Goal: Information Seeking & Learning: Check status

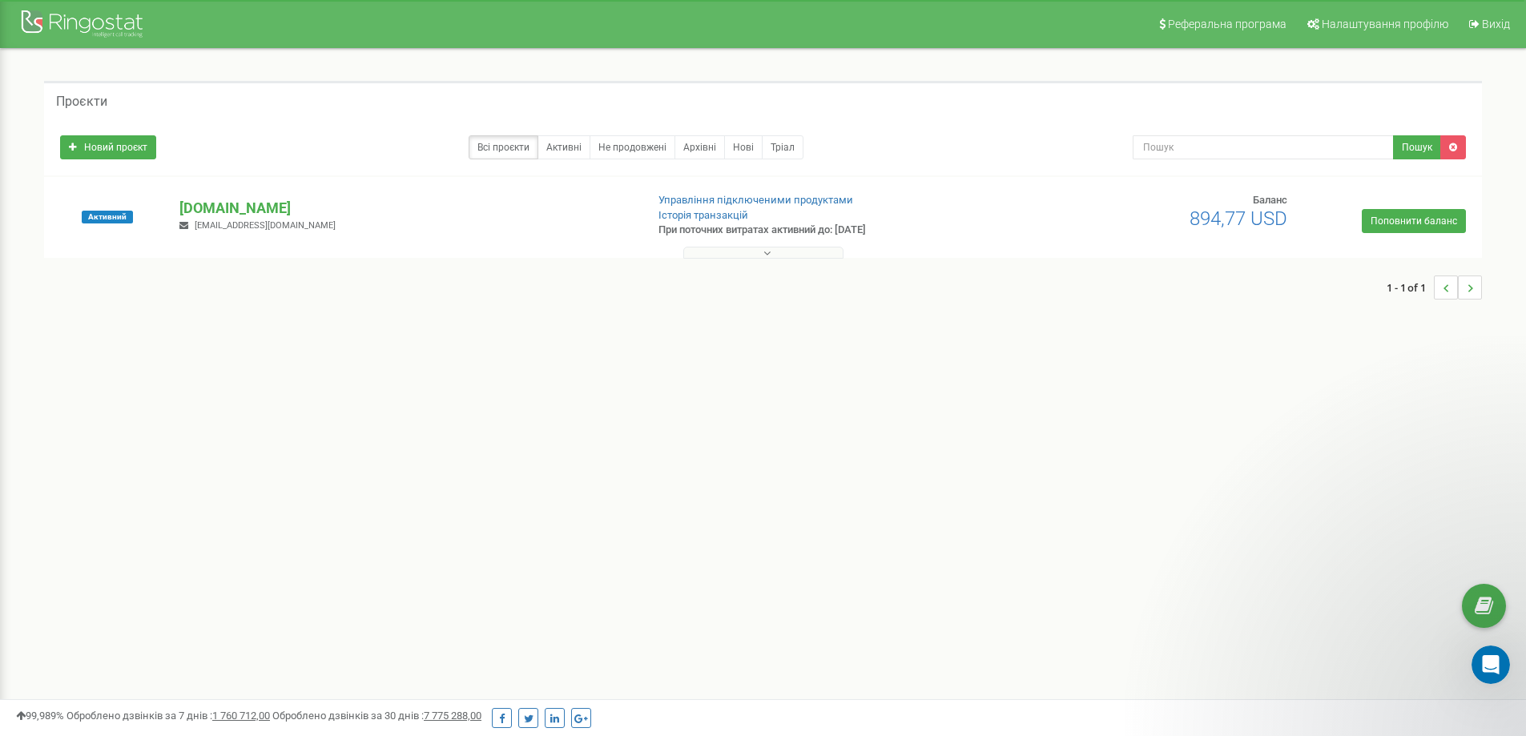
click at [753, 251] on button at bounding box center [763, 253] width 160 height 12
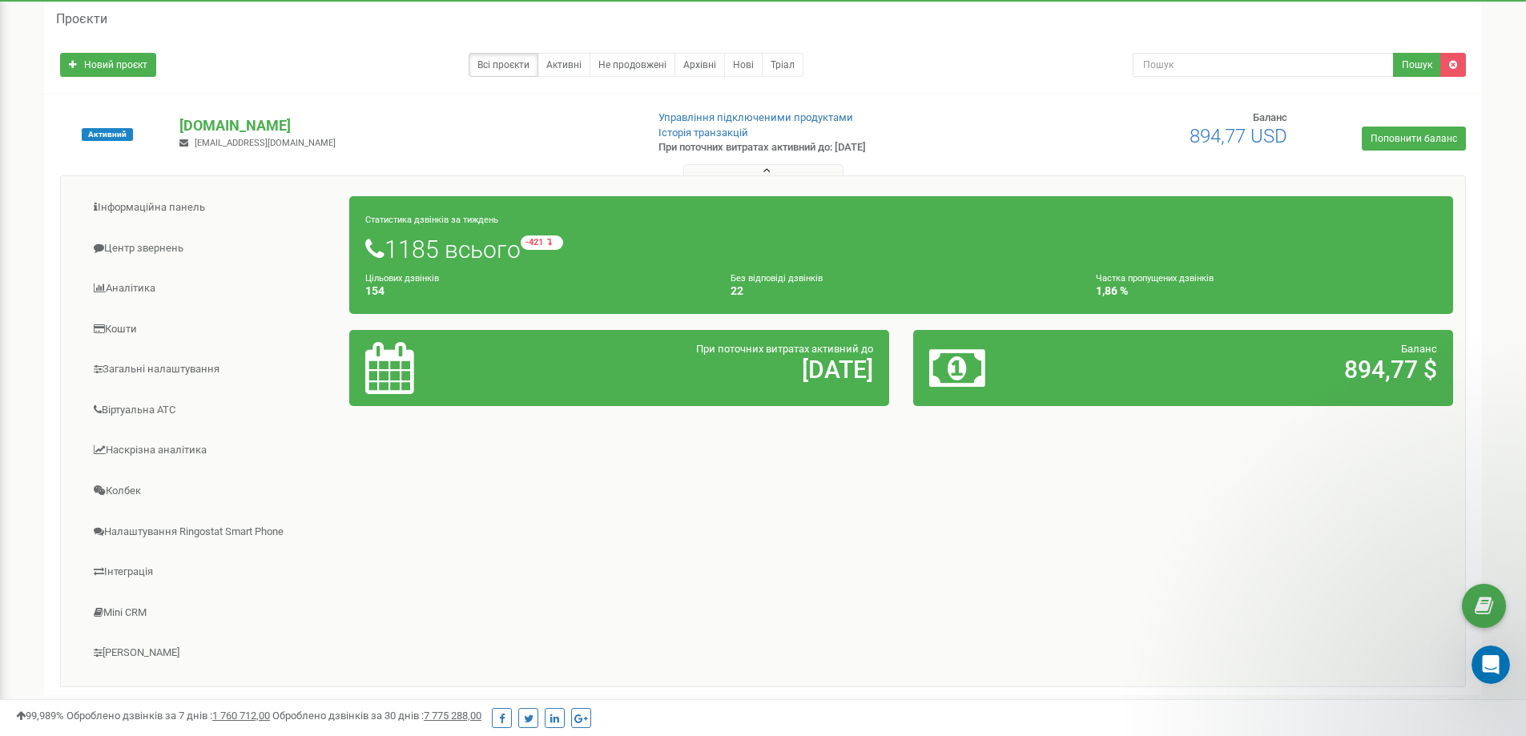
scroll to position [160, 0]
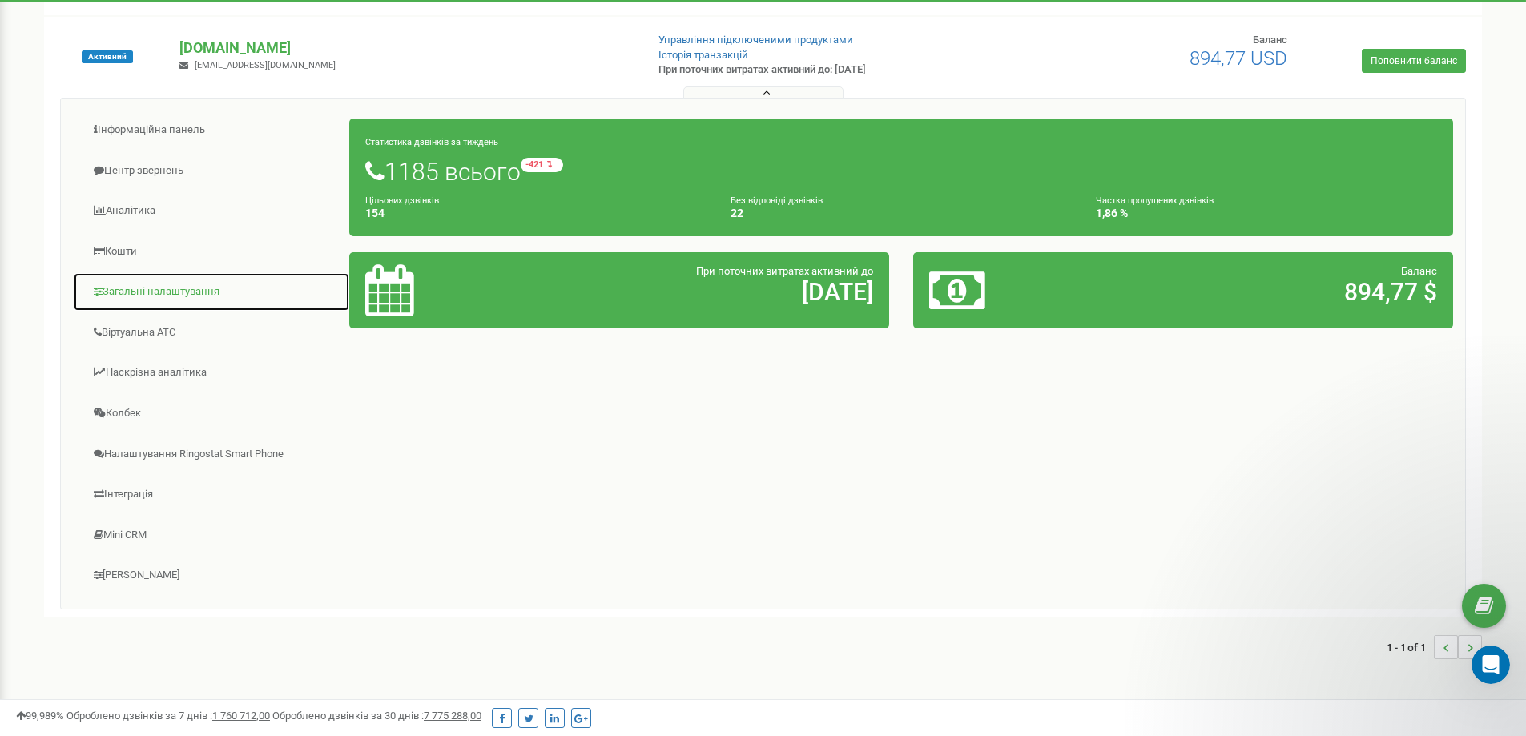
click at [134, 287] on link "Загальні налаштування" at bounding box center [211, 291] width 277 height 39
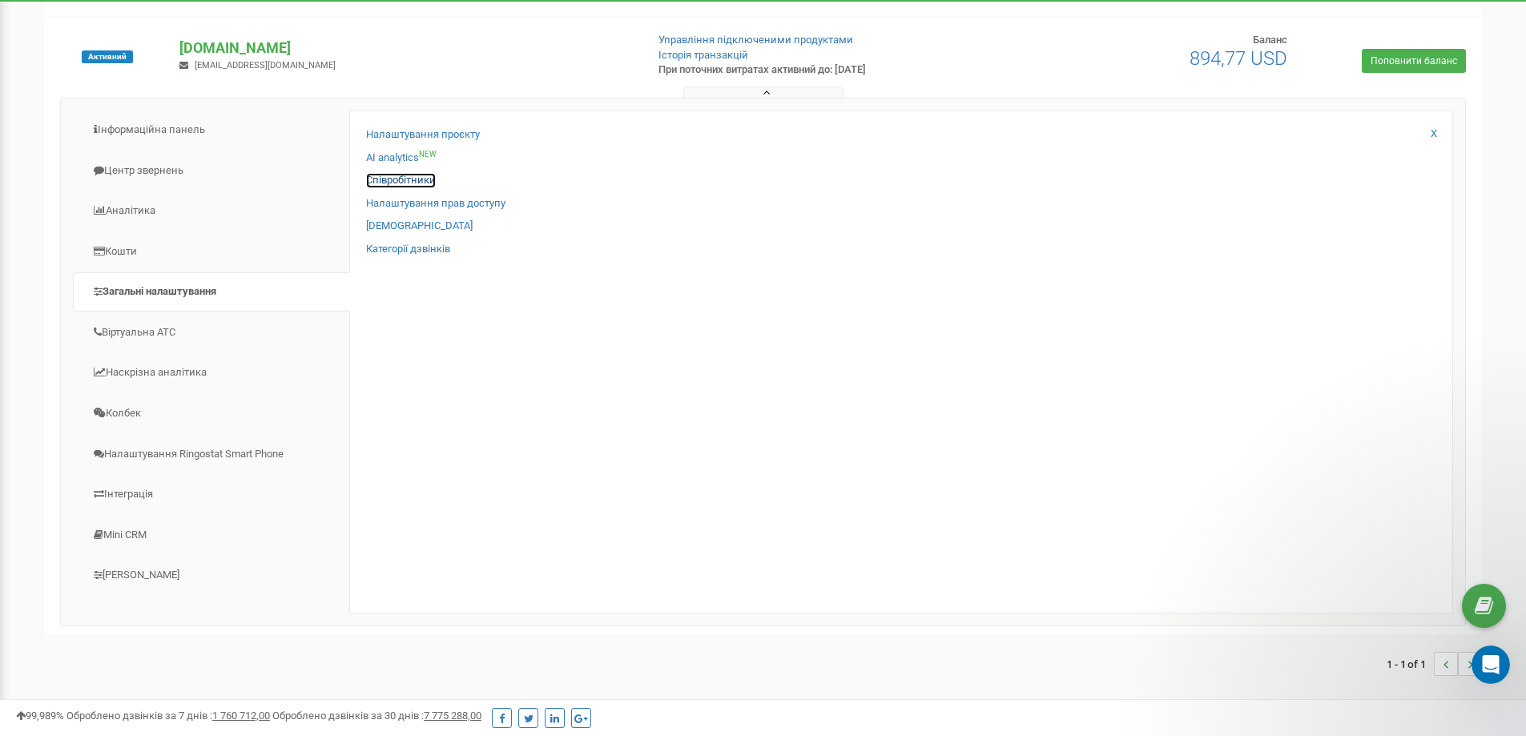
click at [417, 180] on link "Співробітники" at bounding box center [401, 180] width 70 height 15
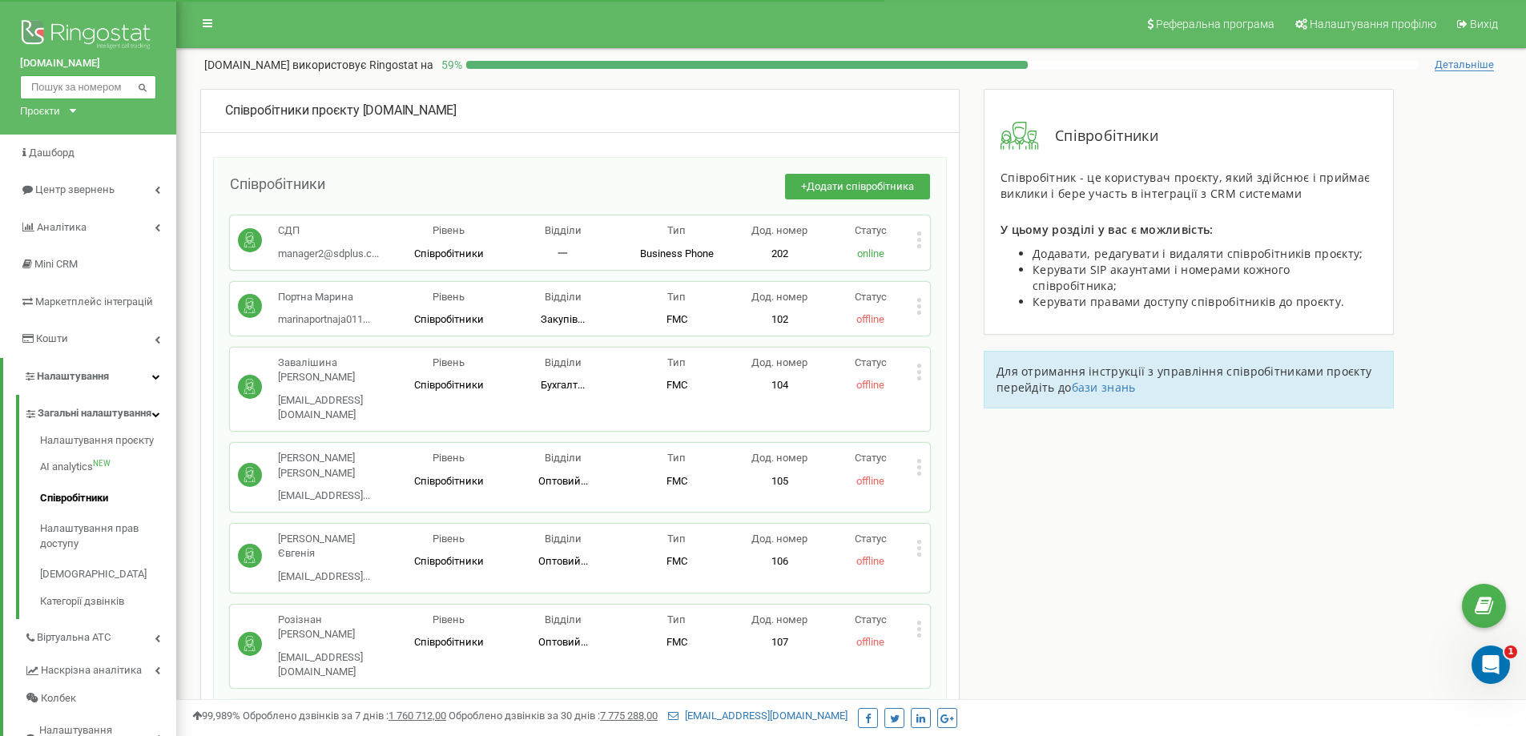
click at [76, 91] on input "text" at bounding box center [88, 87] width 136 height 24
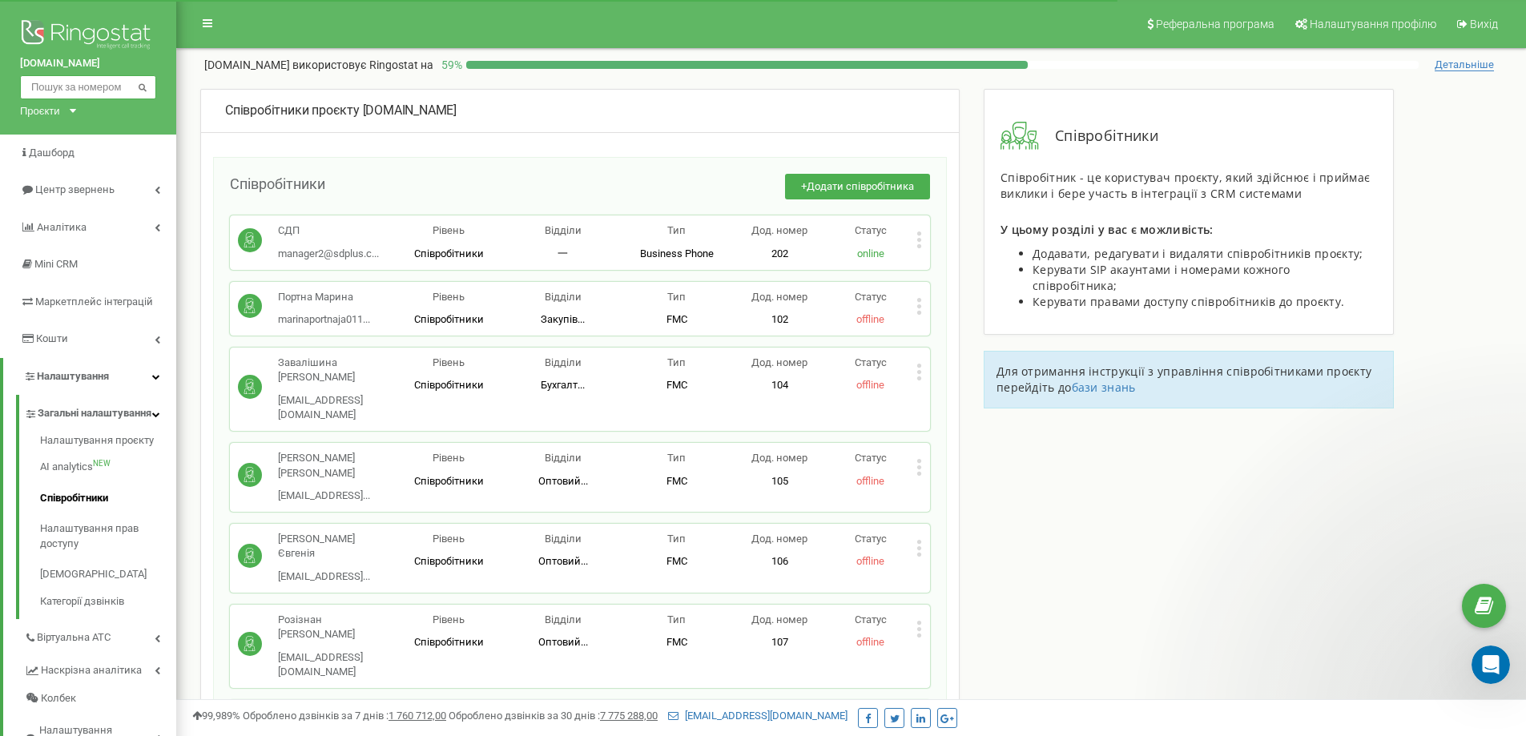
paste input "66 680 49 81"
type input "666804981"
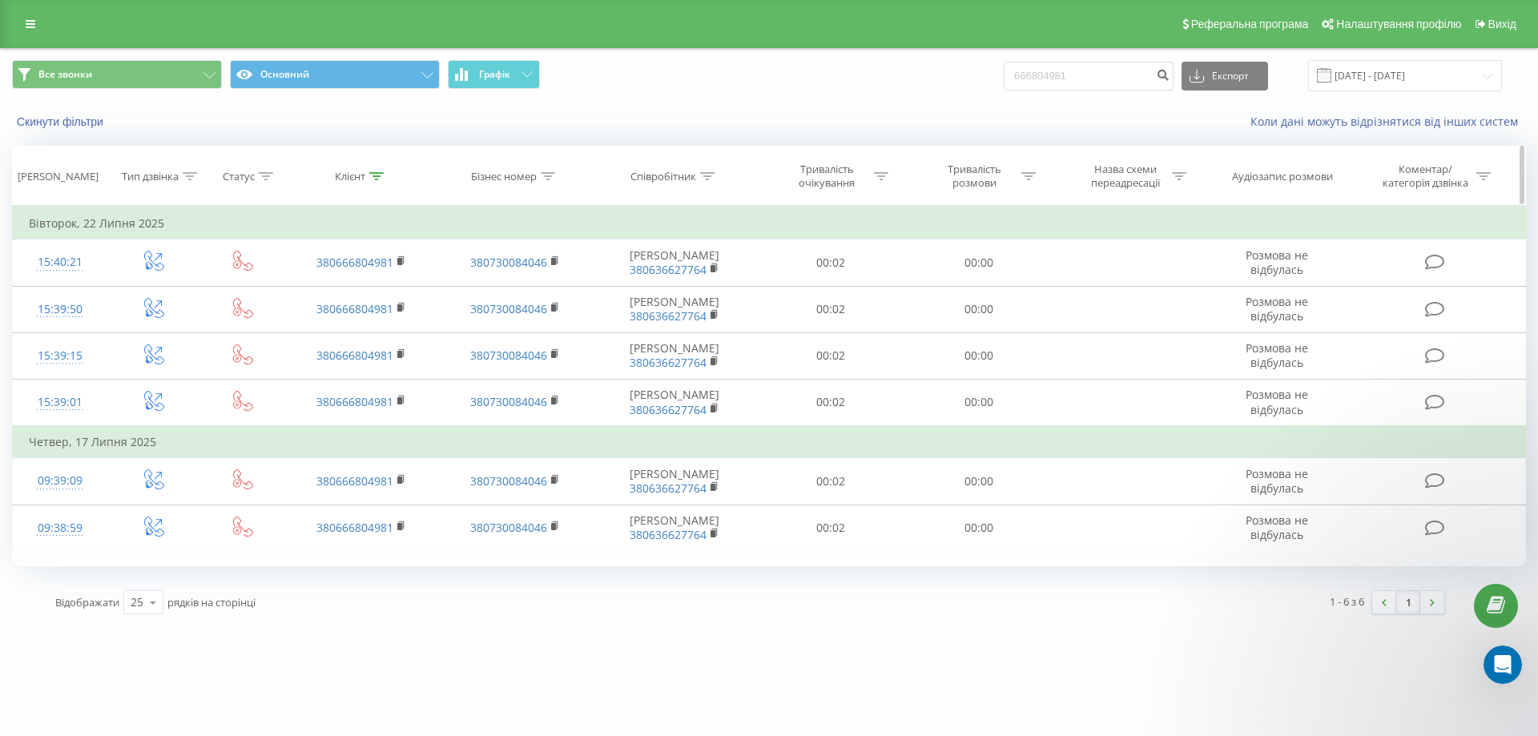
click at [376, 175] on icon at bounding box center [376, 176] width 14 height 8
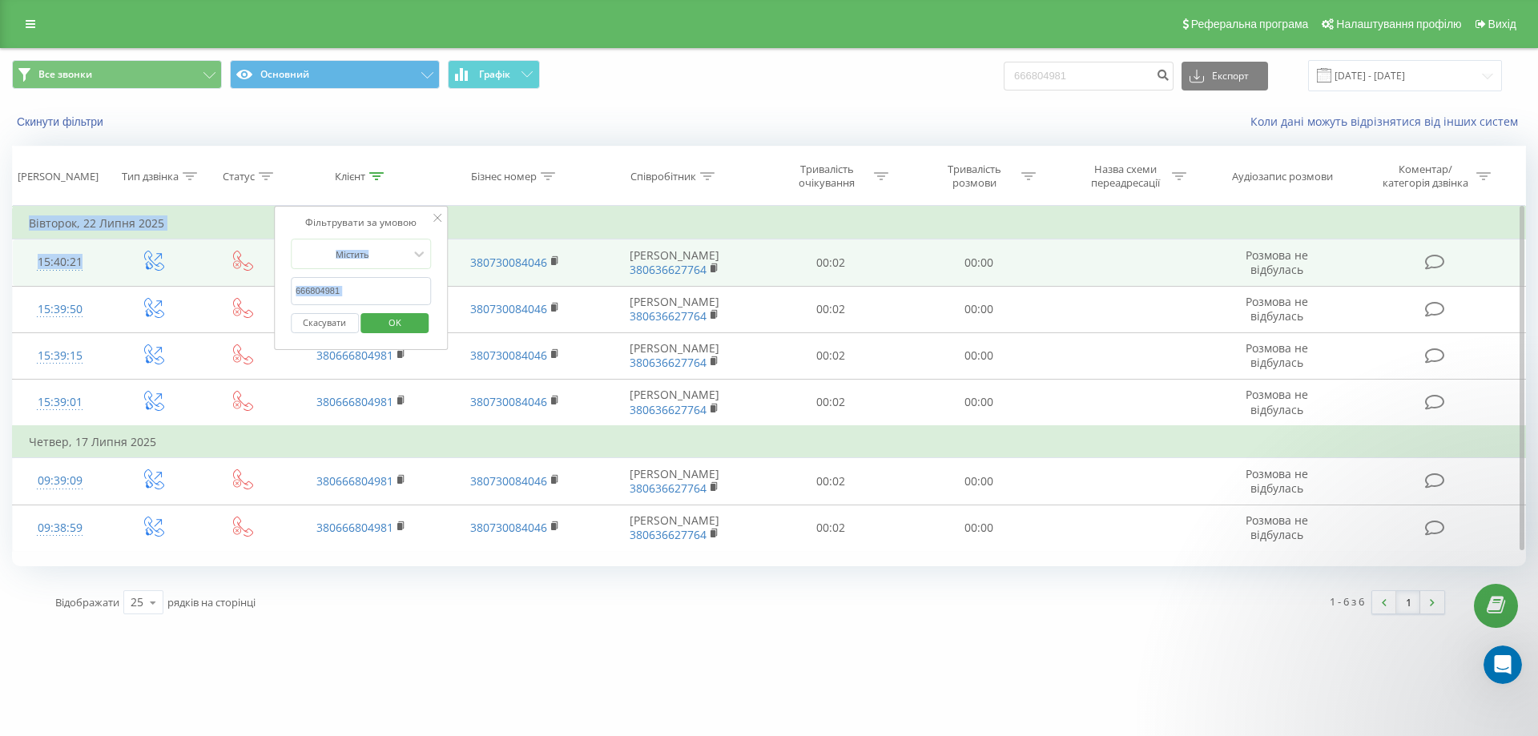
drag, startPoint x: 318, startPoint y: 280, endPoint x: 261, endPoint y: 280, distance: 56.9
click at [261, 280] on table "Фільтрувати за умовою Дорівнює Введіть значення Скасувати OK Фільтрувати за умо…" at bounding box center [769, 379] width 1514 height 346
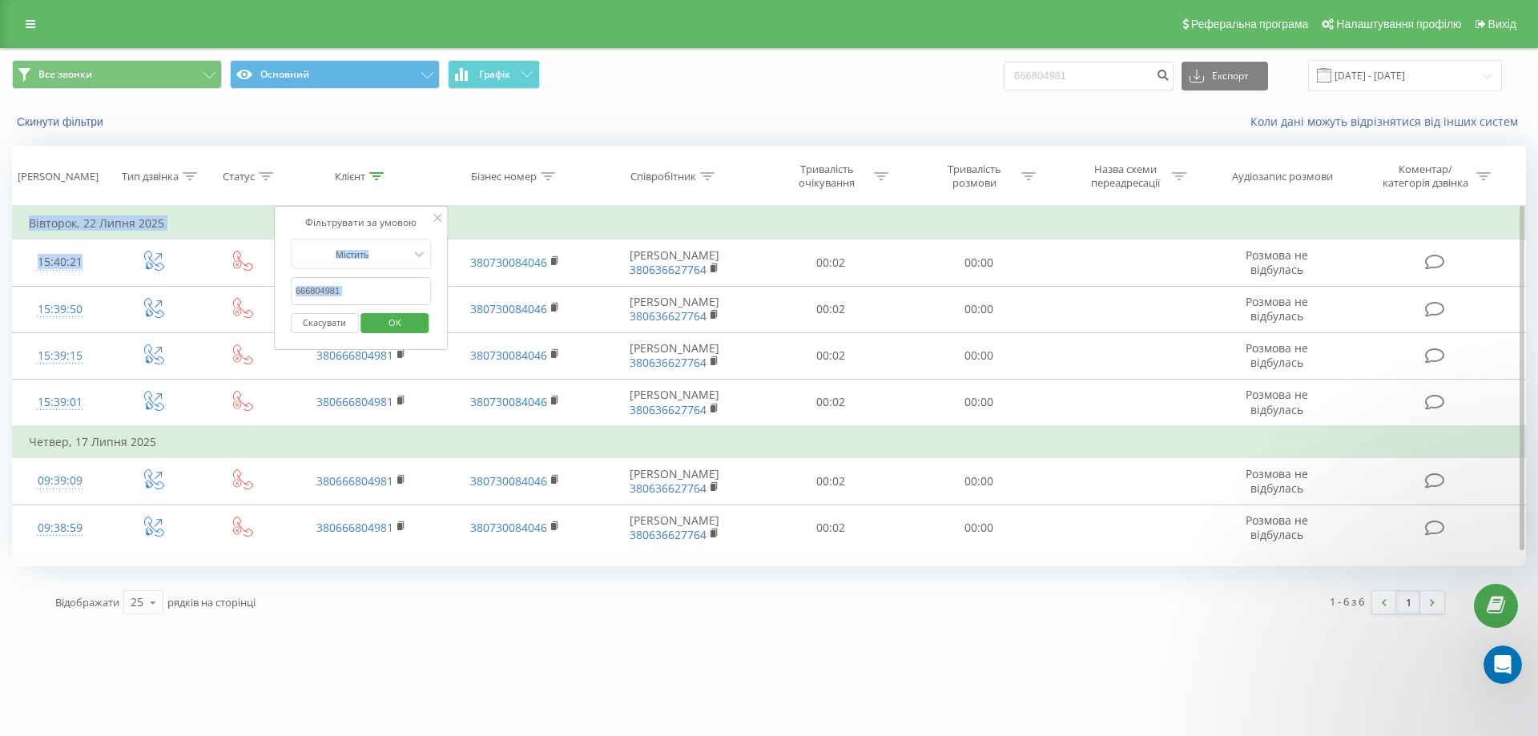
copy table "Містить Скасувати OK Фільтрувати за умовою Містить Скасувати OK Фільтрувати за …"
click at [373, 295] on input "666804981" at bounding box center [361, 291] width 141 height 28
click at [380, 292] on input "666804981" at bounding box center [361, 291] width 141 height 28
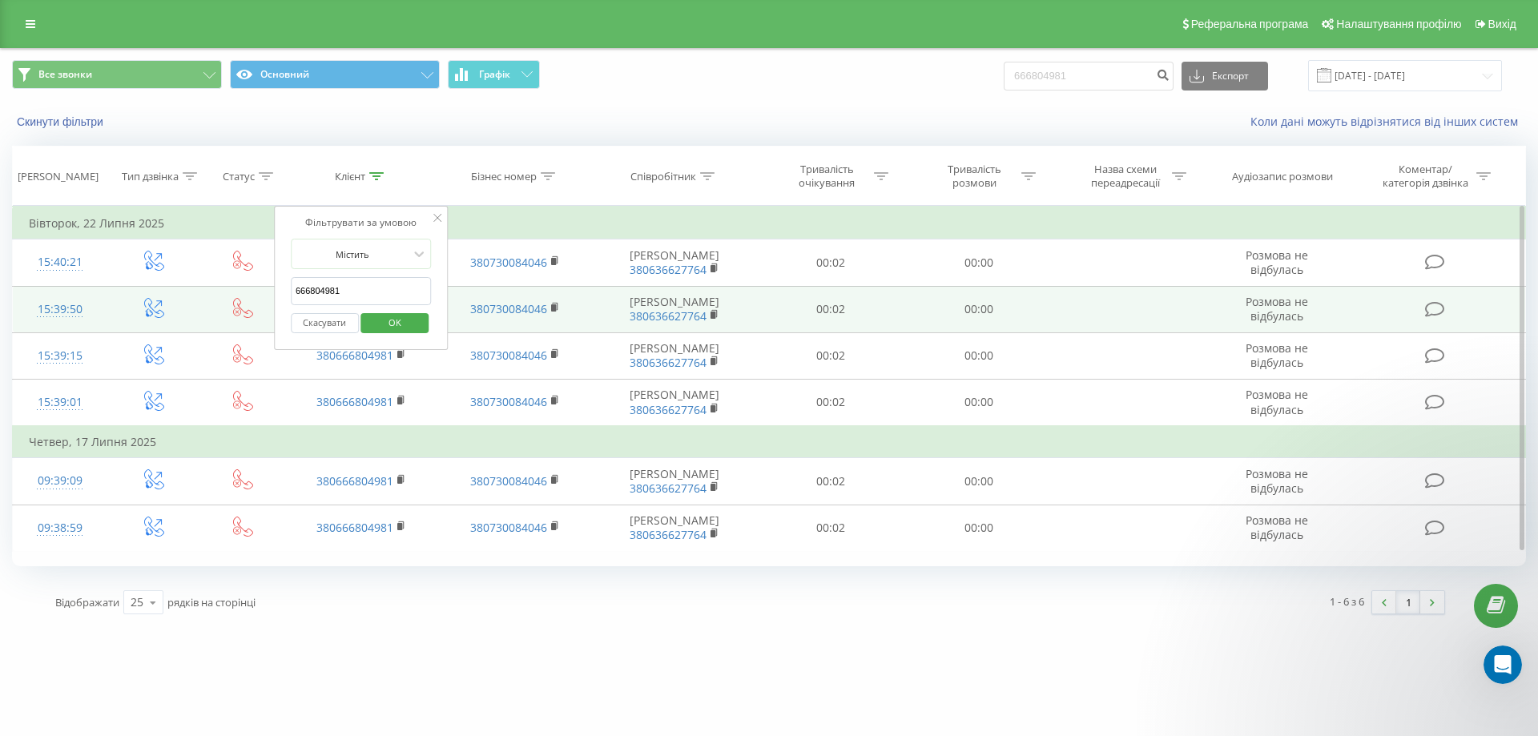
drag, startPoint x: 277, startPoint y: 290, endPoint x: 257, endPoint y: 290, distance: 20.0
click at [257, 290] on table "Фільтрувати за умовою Дорівнює Введіть значення Скасувати OK Фільтрувати за умо…" at bounding box center [769, 379] width 1514 height 346
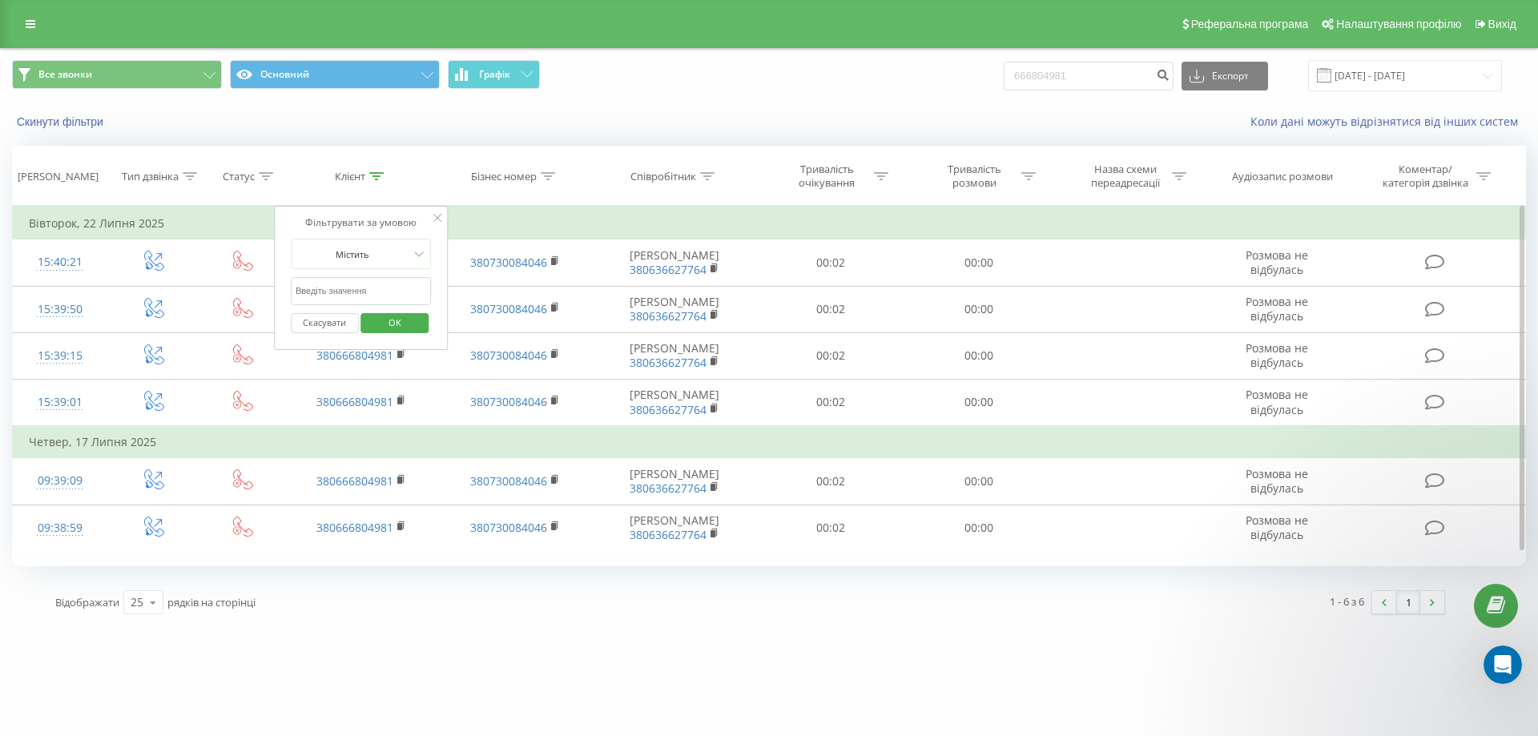
click at [407, 326] on span "OK" at bounding box center [394, 322] width 45 height 25
click at [374, 179] on icon at bounding box center [376, 176] width 14 height 8
click at [393, 328] on span "OK" at bounding box center [394, 322] width 45 height 25
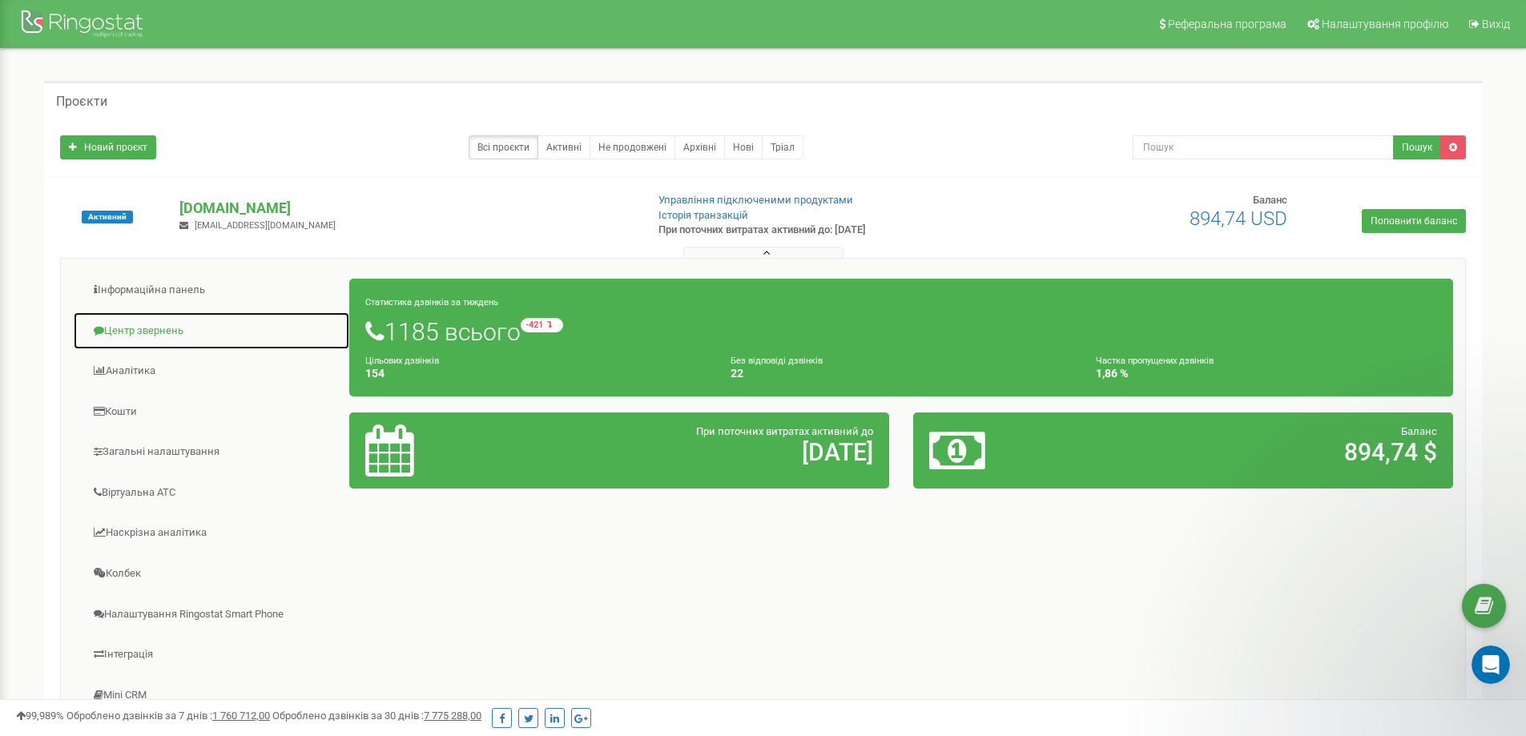
click at [161, 332] on link "Центр звернень" at bounding box center [211, 331] width 277 height 39
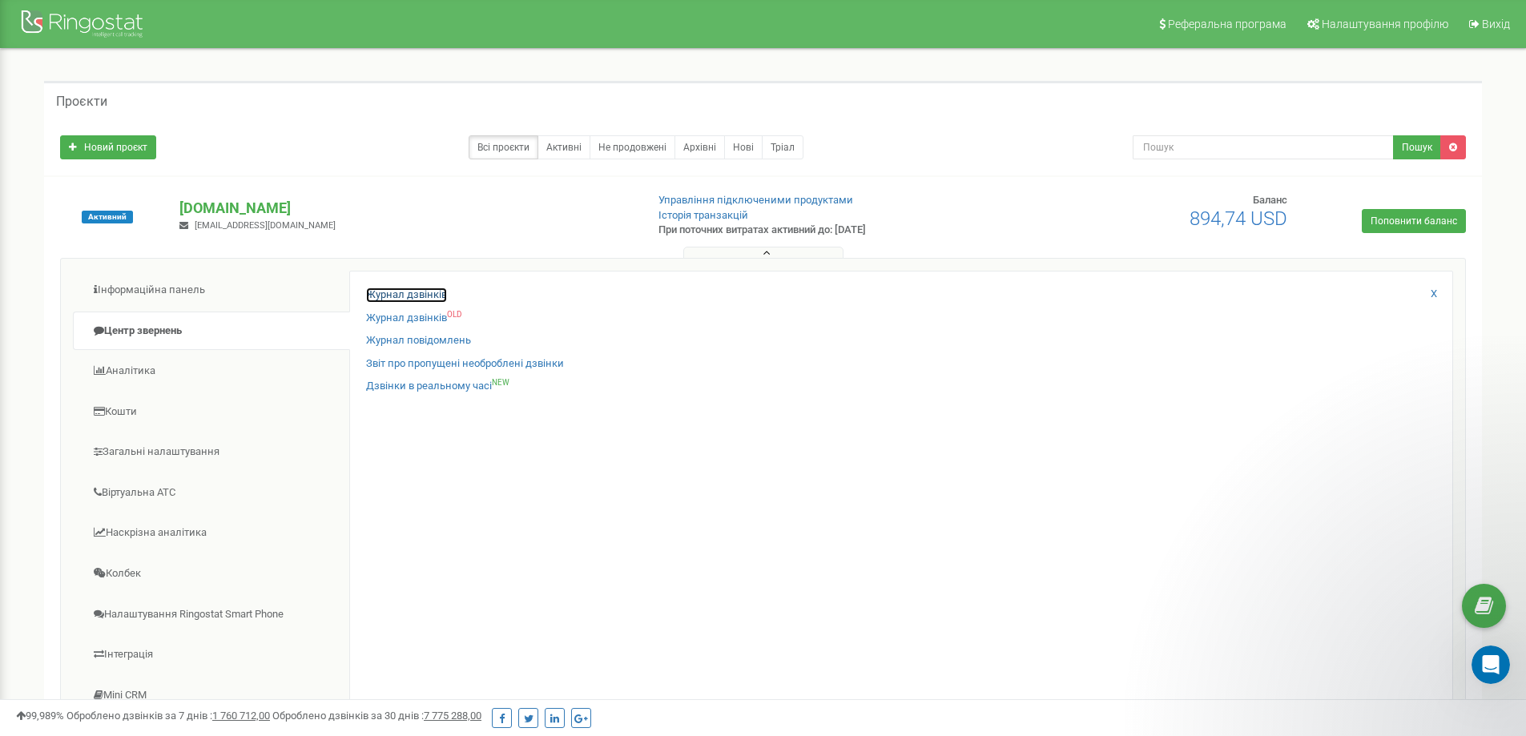
click at [398, 292] on link "Журнал дзвінків" at bounding box center [406, 295] width 81 height 15
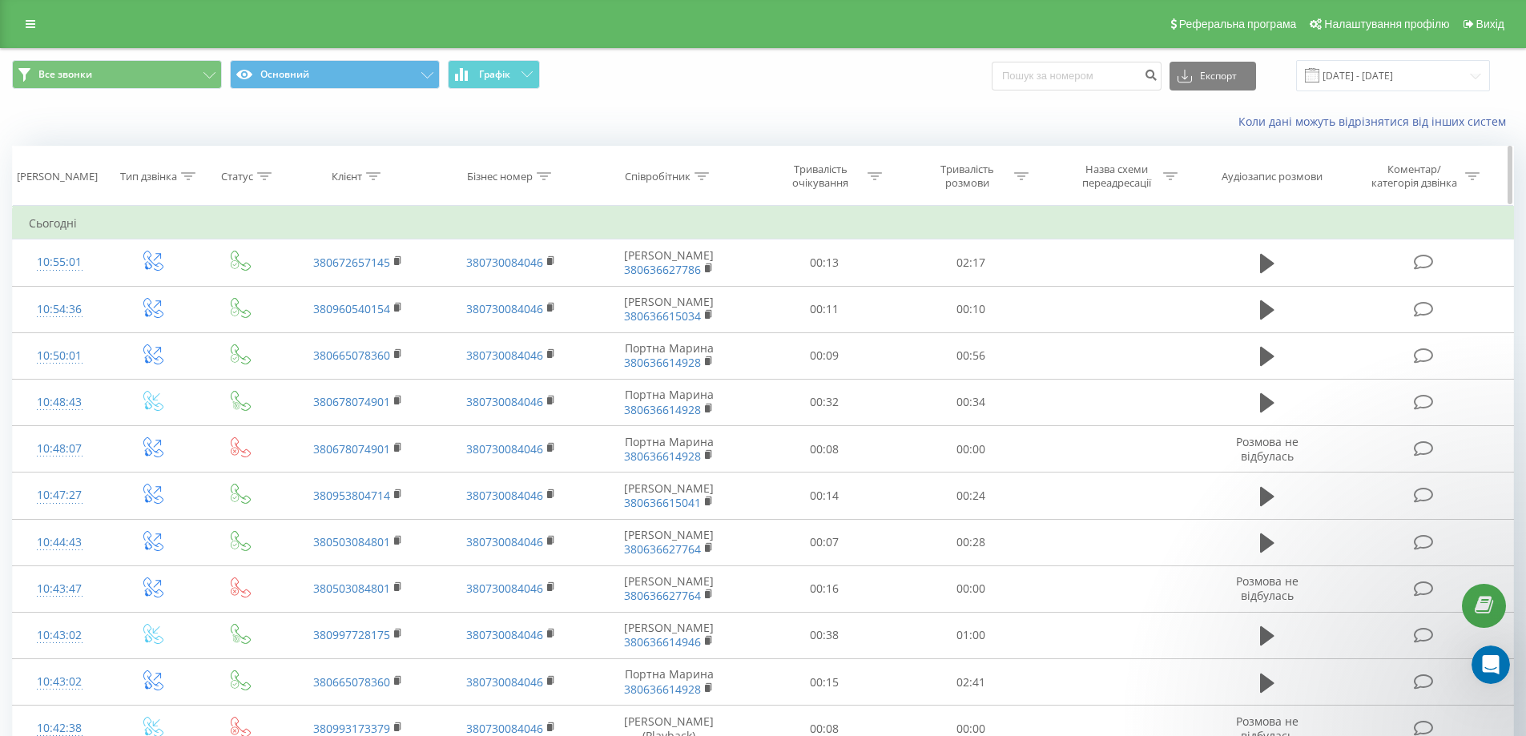
click at [544, 181] on div at bounding box center [544, 177] width 14 height 14
click at [516, 291] on input "text" at bounding box center [511, 291] width 141 height 28
paste input "+380666804981"
type input "+380666804981"
click at [547, 326] on span "OK" at bounding box center [544, 322] width 45 height 25
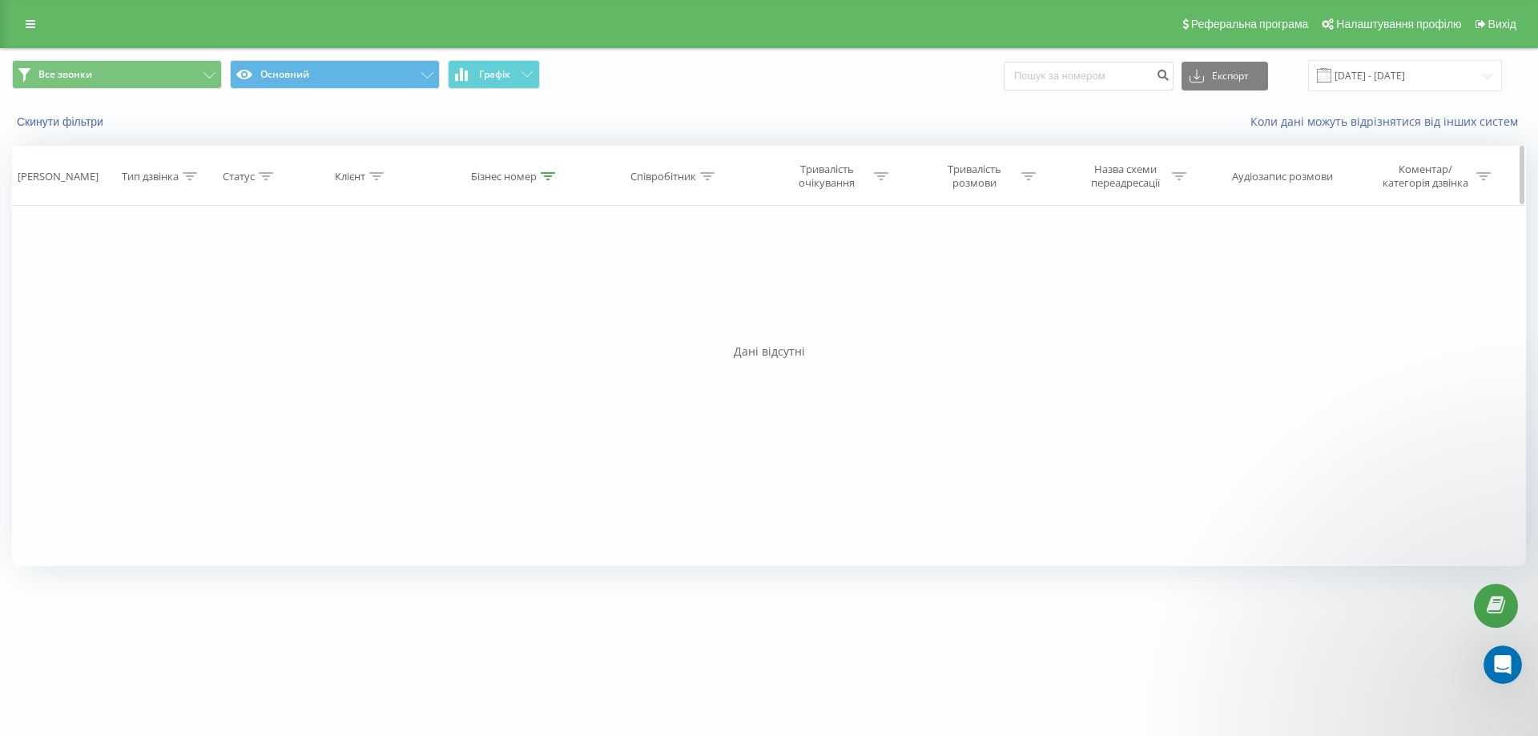
click at [556, 168] on th "Бізнес номер" at bounding box center [515, 176] width 154 height 59
click at [550, 175] on icon at bounding box center [548, 176] width 14 height 8
drag, startPoint x: 522, startPoint y: 296, endPoint x: 425, endPoint y: 288, distance: 98.1
click at [425, 288] on div "Фільтрувати за умовою Дорівнює Введіть значення Скасувати OK Фільтрувати за умо…" at bounding box center [769, 386] width 1514 height 360
click at [567, 322] on span "OK" at bounding box center [548, 322] width 45 height 25
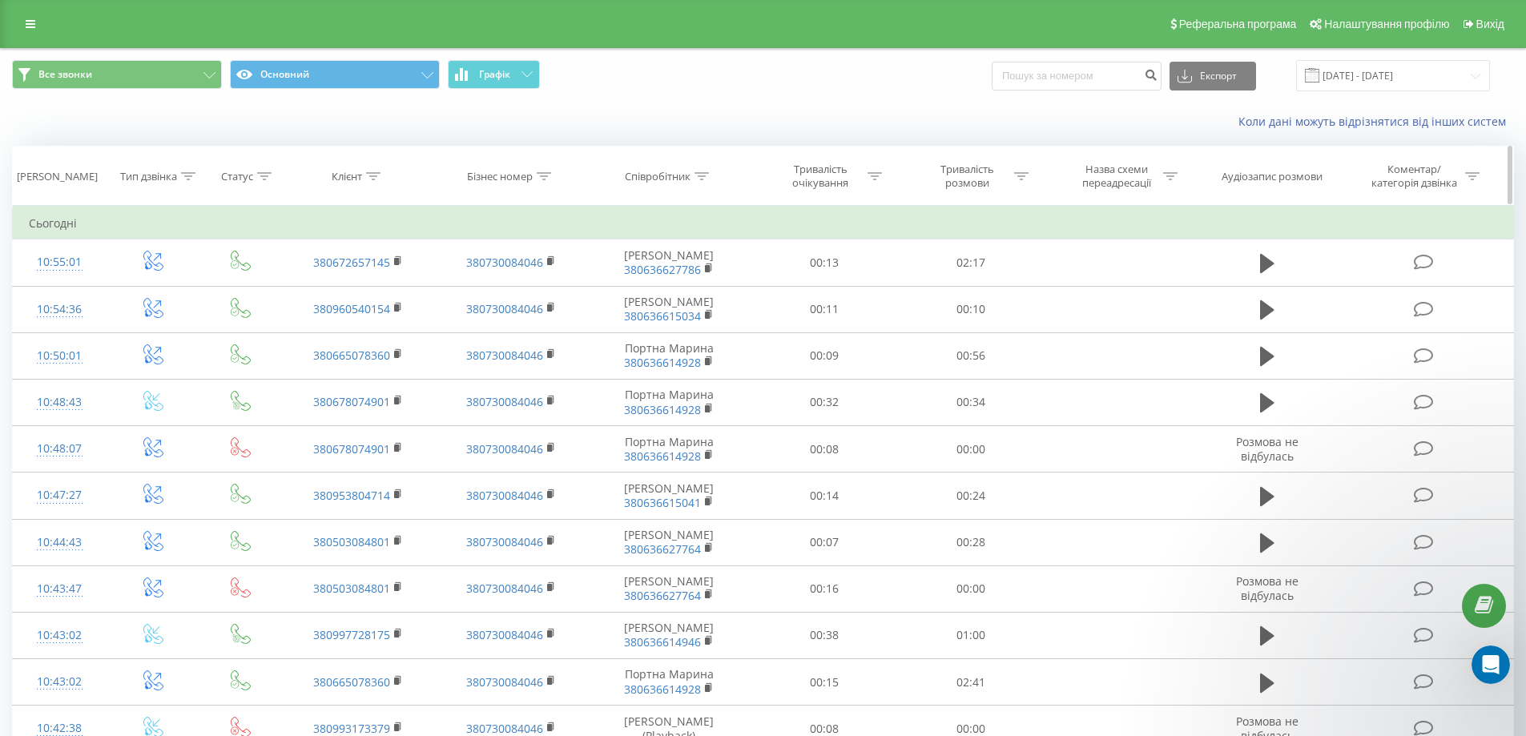
click at [705, 173] on icon at bounding box center [701, 176] width 14 height 8
click at [690, 290] on input "text" at bounding box center [668, 291] width 141 height 28
paste input "+380666804981"
type input "+380666804981"
click at [707, 325] on span "OK" at bounding box center [703, 322] width 45 height 25
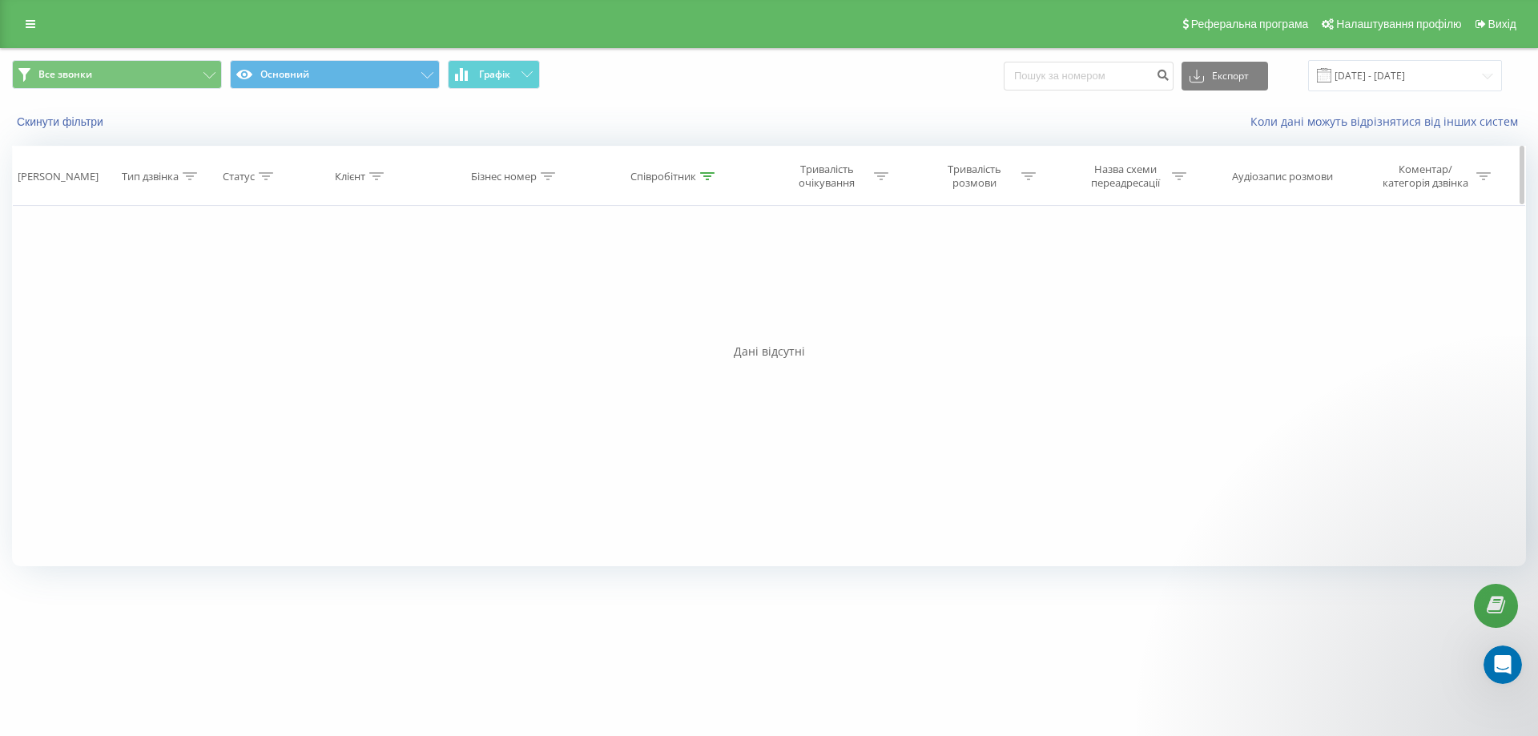
click at [705, 179] on icon at bounding box center [707, 176] width 14 height 8
drag, startPoint x: 689, startPoint y: 288, endPoint x: 598, endPoint y: 286, distance: 90.5
click at [598, 286] on div "Фільтрувати за умовою Містить +380666804981 Скасувати OK" at bounding box center [674, 278] width 175 height 144
click at [696, 324] on span "OK" at bounding box center [708, 322] width 45 height 25
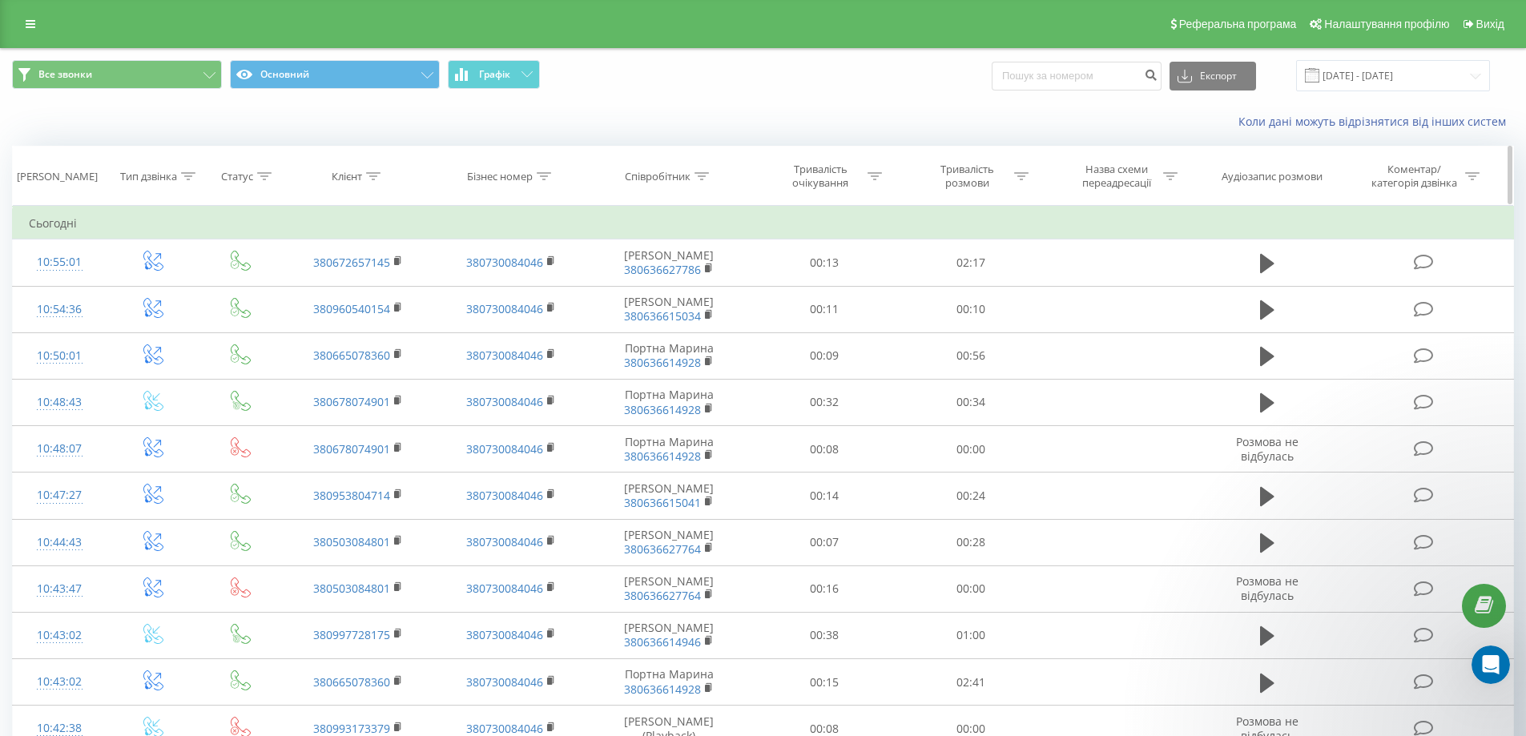
click at [546, 176] on icon at bounding box center [544, 176] width 14 height 8
click at [540, 285] on input "text" at bounding box center [511, 291] width 141 height 28
paste input "+380666804981"
type input "+380666804981"
click at [541, 330] on span "OK" at bounding box center [544, 322] width 45 height 25
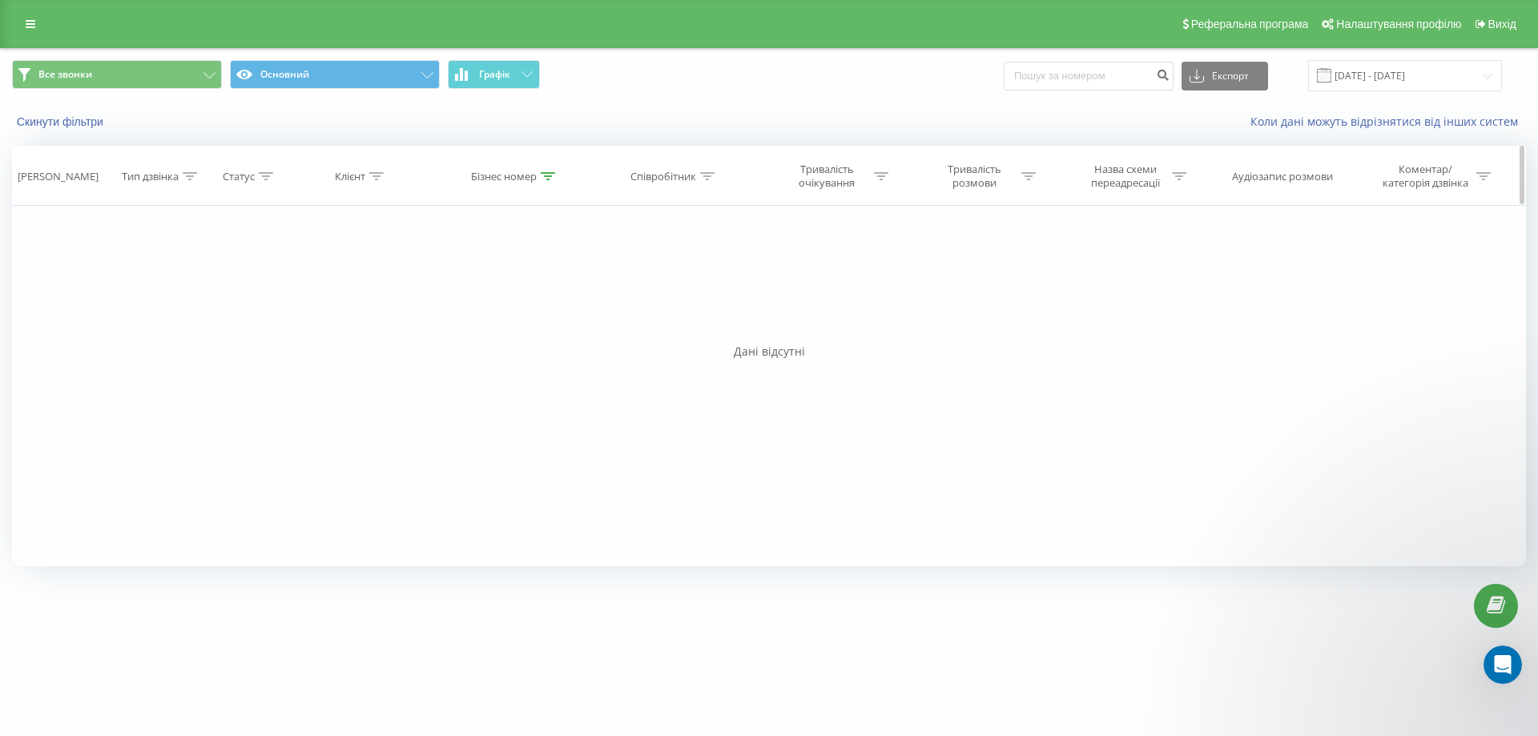
click at [549, 177] on icon at bounding box center [548, 176] width 14 height 8
drag, startPoint x: 540, startPoint y: 288, endPoint x: 431, endPoint y: 280, distance: 109.2
click at [431, 280] on div "Фільтрувати за умовою Містить +380666804981 Скасувати OK" at bounding box center [515, 278] width 175 height 144
click at [573, 321] on button "OK" at bounding box center [549, 323] width 68 height 20
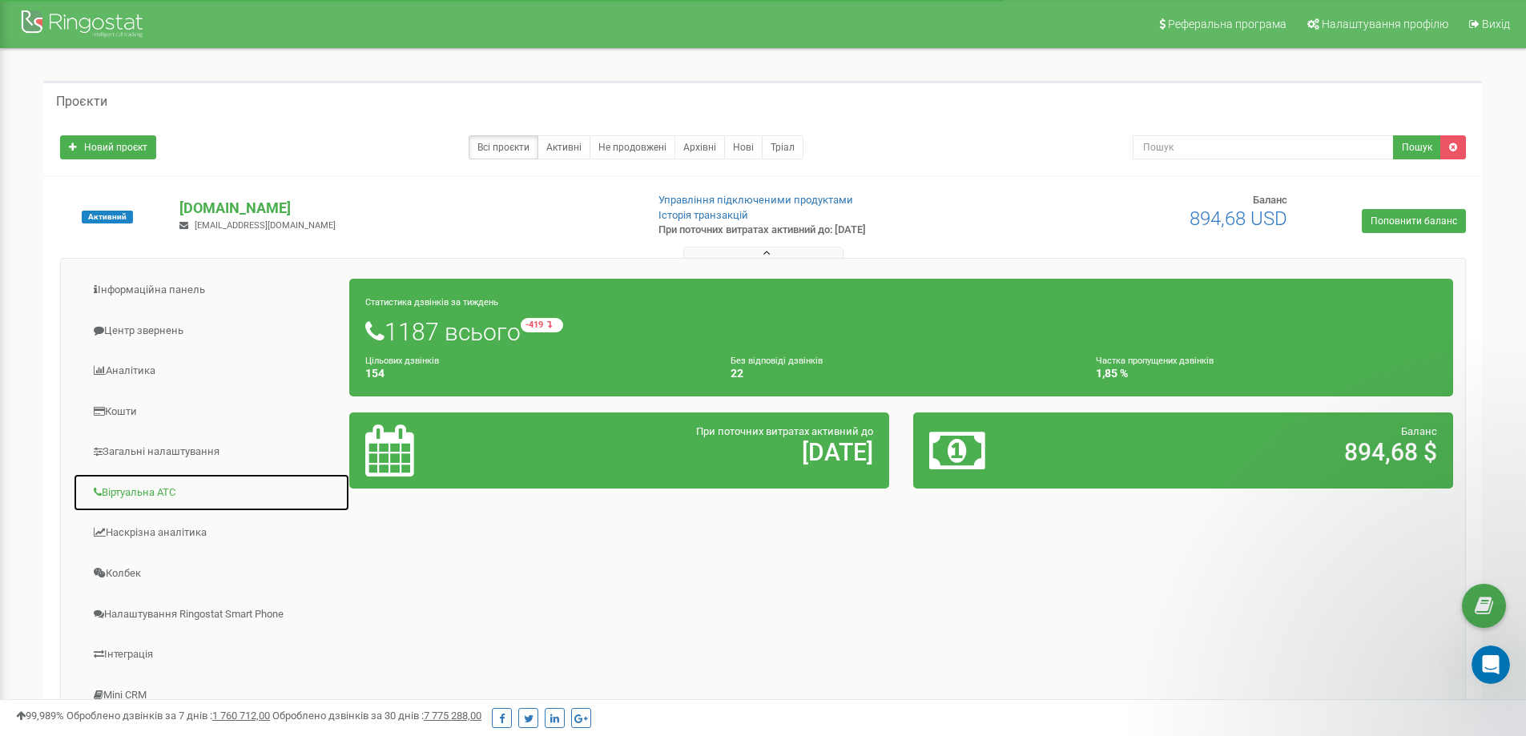
click at [129, 492] on link "Віртуальна АТС" at bounding box center [211, 492] width 277 height 39
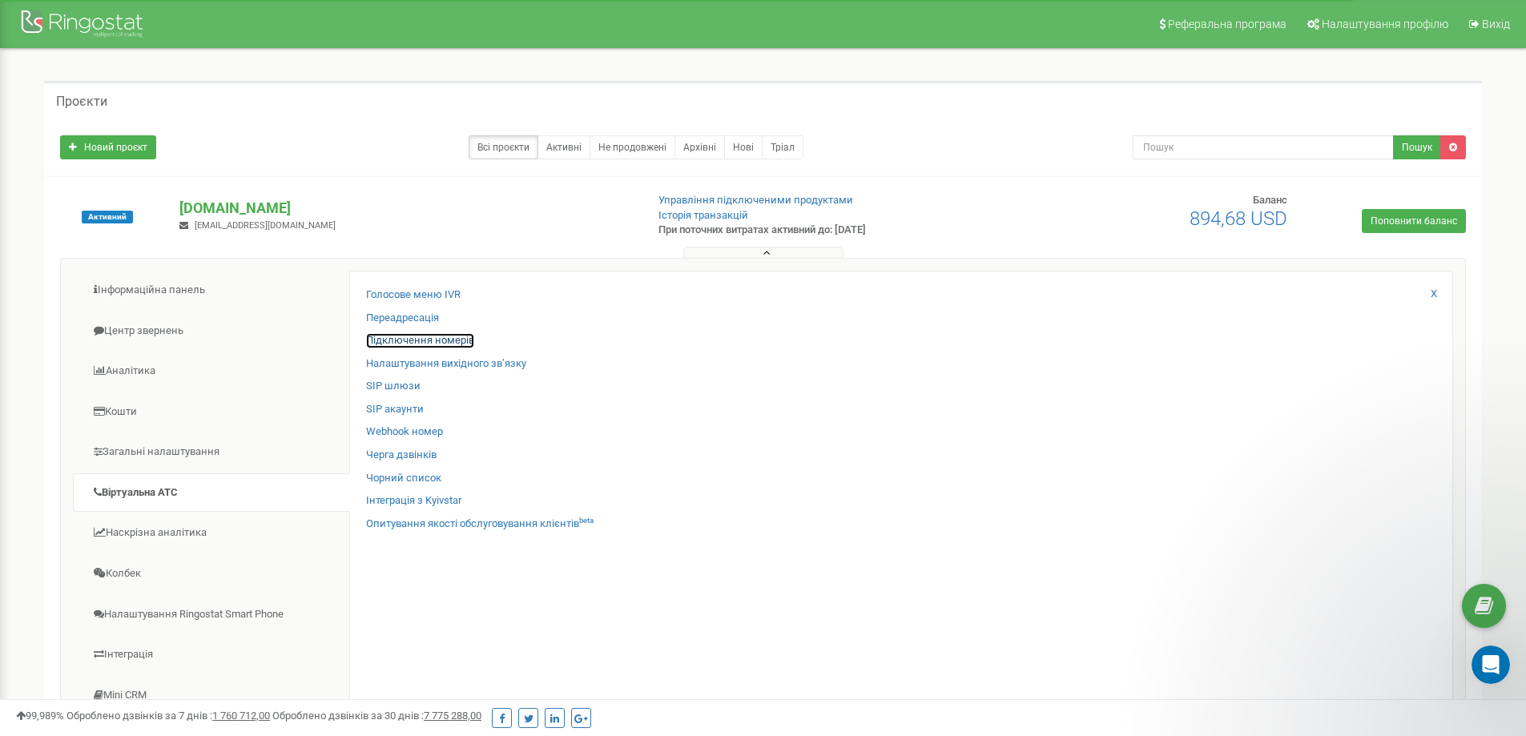
click at [399, 336] on link "Підключення номерів" at bounding box center [420, 340] width 108 height 15
